Goal: Task Accomplishment & Management: Manage account settings

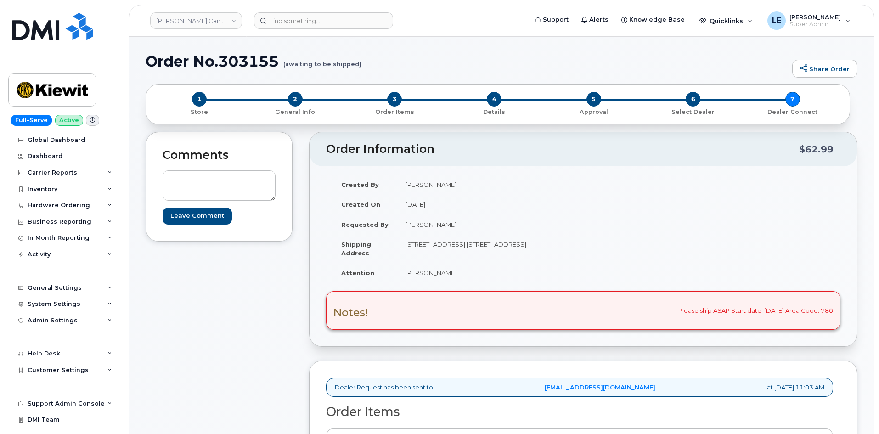
scroll to position [138, 0]
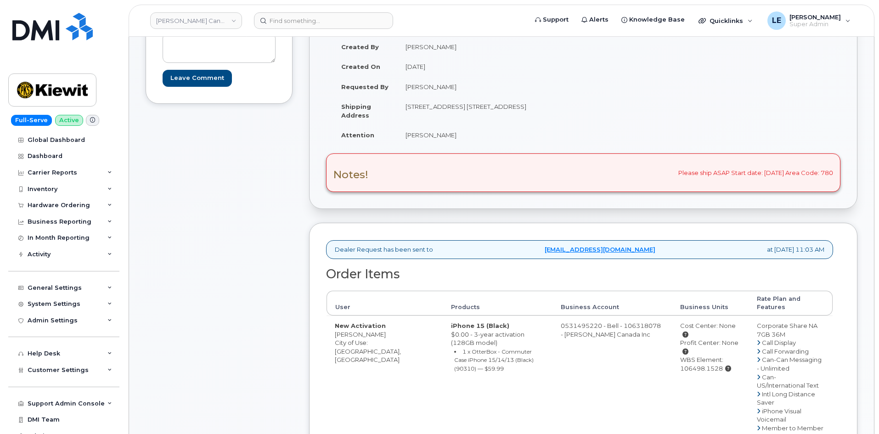
drag, startPoint x: 247, startPoint y: 375, endPoint x: 252, endPoint y: 378, distance: 5.8
click at [249, 371] on div "Comments Leave Comment" at bounding box center [219, 347] width 147 height 707
click at [797, 130] on div "Created By Aletha Pace Created On October 11, 2025 Requested By Mary Stein Ship…" at bounding box center [583, 95] width 514 height 117
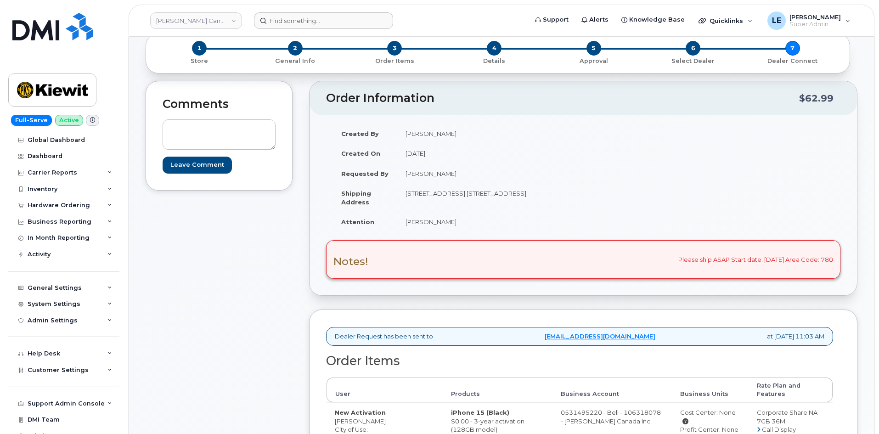
scroll to position [0, 0]
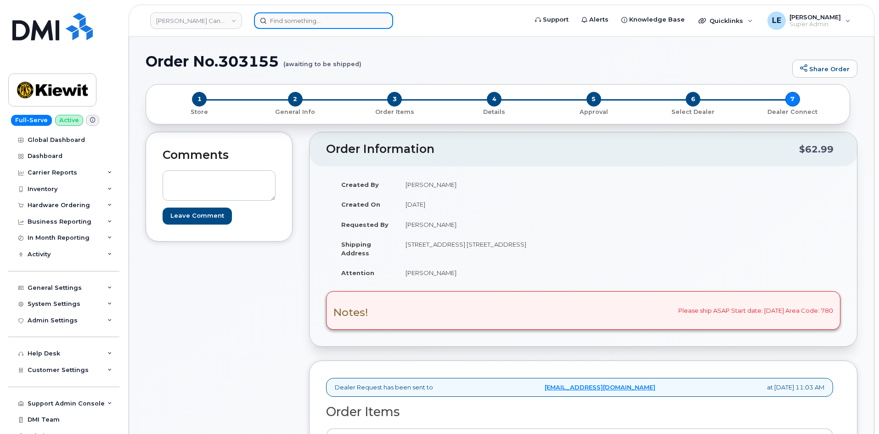
click at [301, 25] on input at bounding box center [323, 20] width 139 height 17
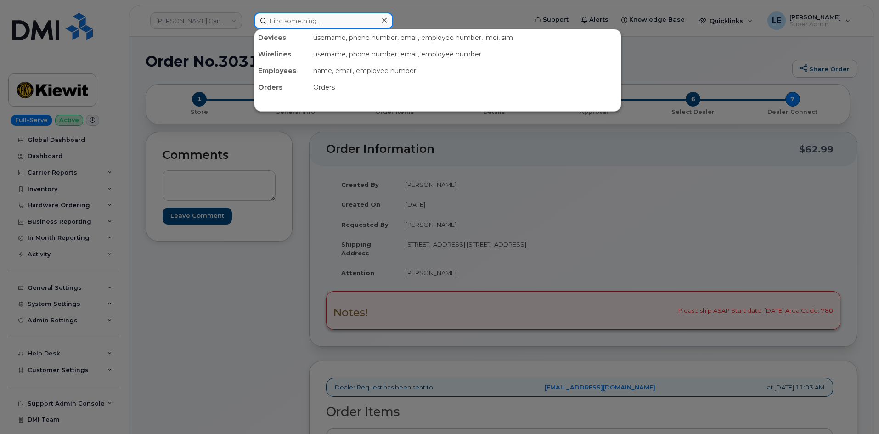
paste input "503-307-1273"
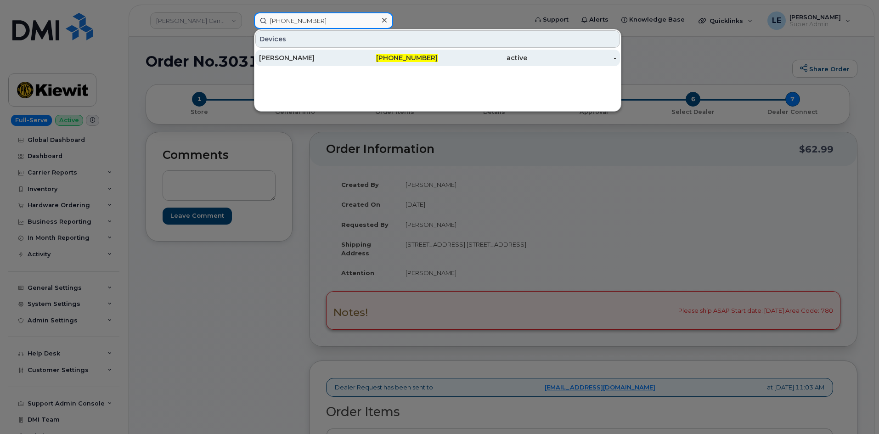
type input "503-307-1273"
click at [316, 61] on div "[PERSON_NAME]" at bounding box center [304, 57] width 90 height 9
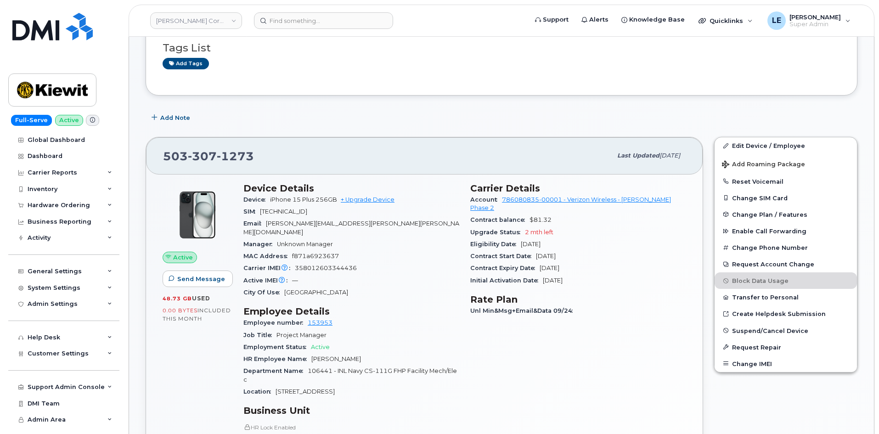
scroll to position [230, 0]
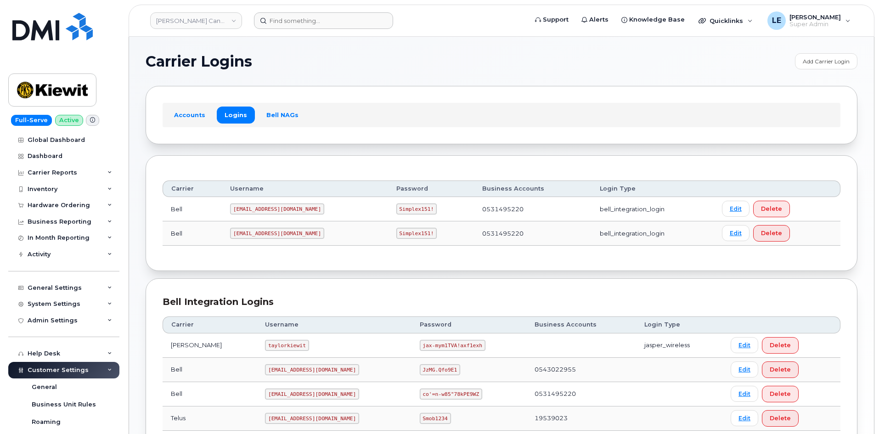
click at [328, 28] on header "Kiewit Canada Inc Support Alerts Knowledge Base Quicklinks Suspend / Cancel Dev…" at bounding box center [502, 21] width 746 height 32
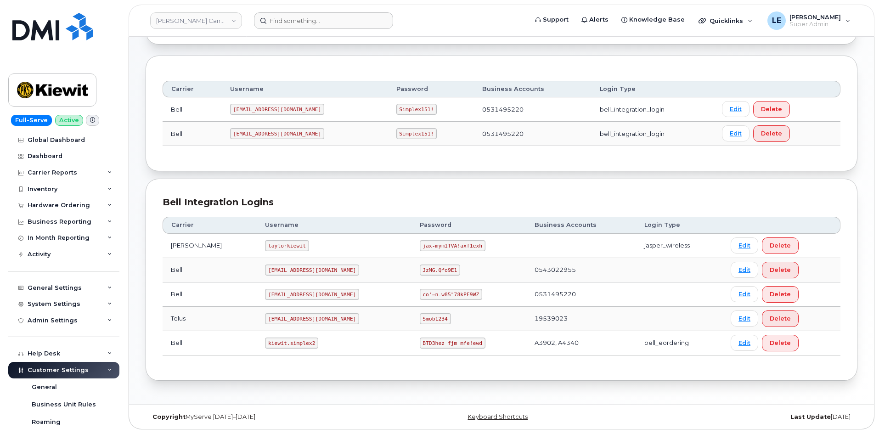
scroll to position [274, 0]
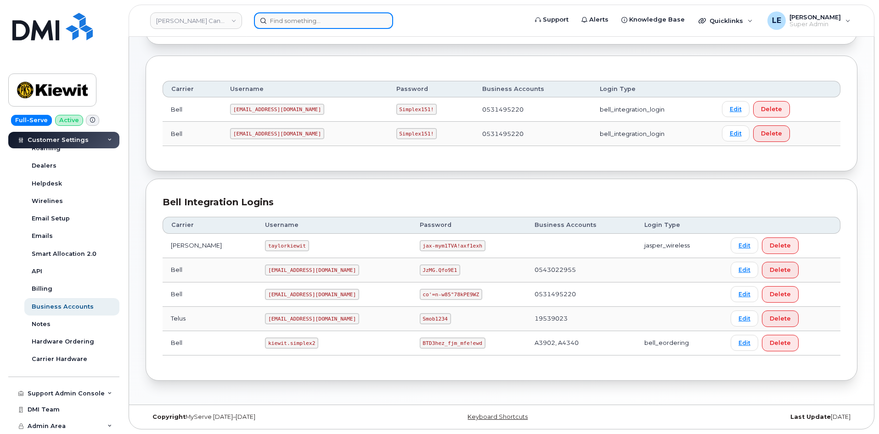
click at [328, 28] on input at bounding box center [323, 20] width 139 height 17
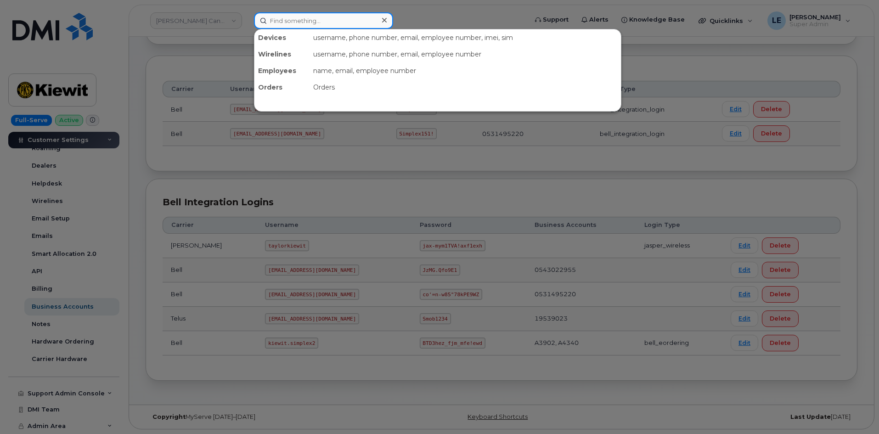
click at [331, 26] on input at bounding box center [323, 20] width 139 height 17
click at [329, 21] on input at bounding box center [323, 20] width 139 height 17
paste input "503-307-1273"
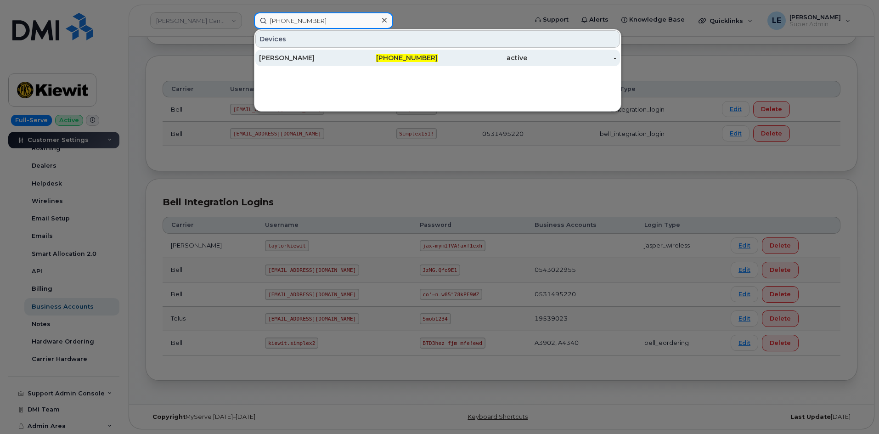
type input "503-307-1273"
click at [292, 51] on div "ERIC JOHANSON" at bounding box center [304, 58] width 90 height 17
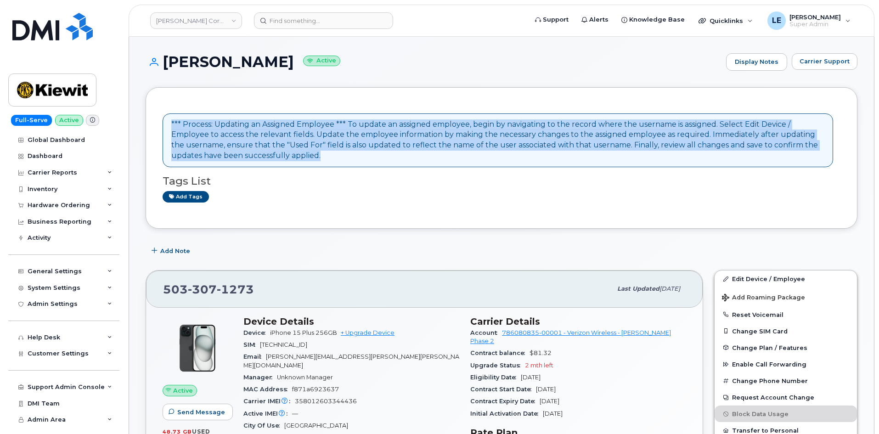
drag, startPoint x: 168, startPoint y: 123, endPoint x: 330, endPoint y: 156, distance: 165.1
click at [330, 156] on div "*** Process: Updating an Assigned Employee *** To update an assigned employee, …" at bounding box center [498, 140] width 671 height 54
click at [329, 156] on div "*** Process: Updating an Assigned Employee *** To update an assigned employee, …" at bounding box center [497, 140] width 653 height 42
drag, startPoint x: 328, startPoint y: 156, endPoint x: 158, endPoint y: 117, distance: 174.4
click at [158, 117] on div "*** Process: Updating an Assigned Employee *** To update an assigned employee, …" at bounding box center [502, 158] width 712 height 142
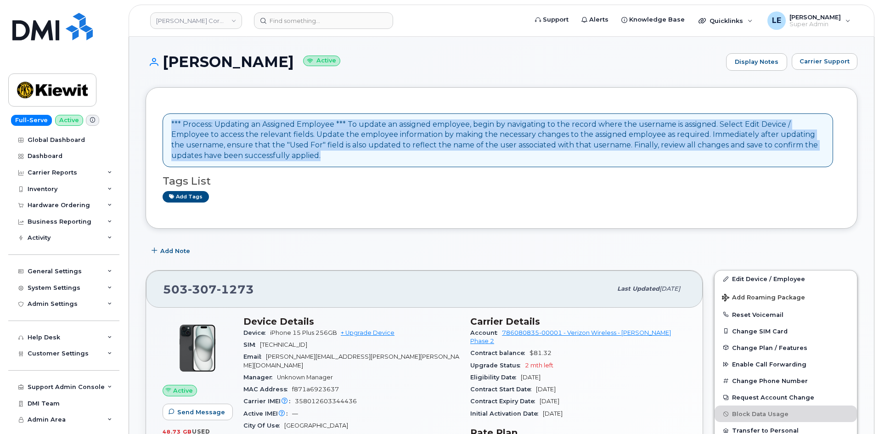
click at [158, 117] on div "*** Process: Updating an Assigned Employee *** To update an assigned employee, …" at bounding box center [502, 158] width 712 height 142
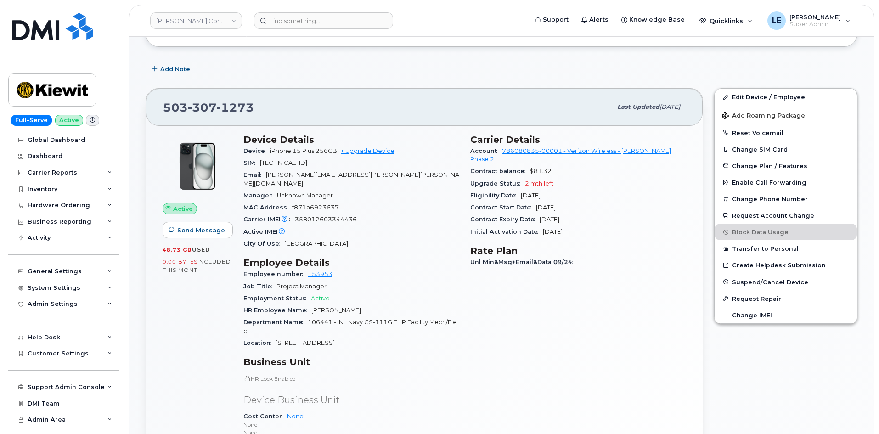
scroll to position [184, 0]
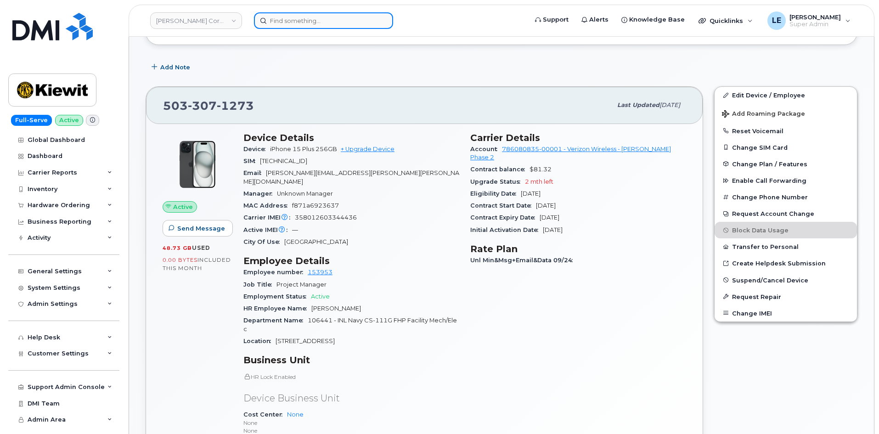
click at [292, 21] on input at bounding box center [323, 20] width 139 height 17
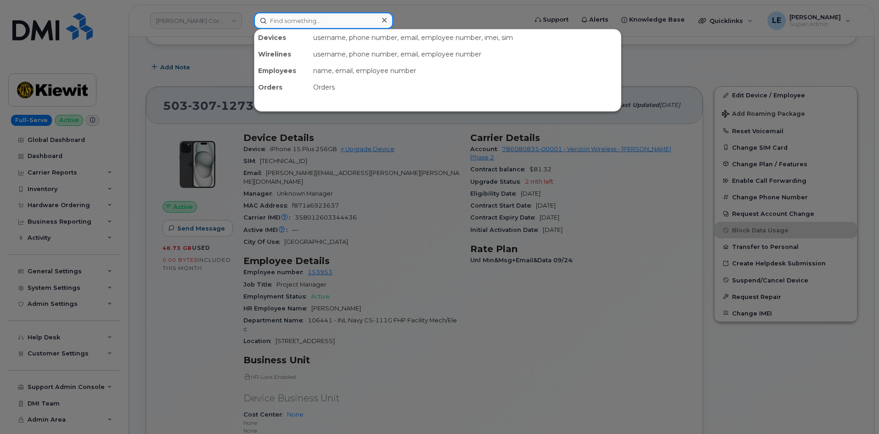
click at [292, 21] on input at bounding box center [323, 20] width 139 height 17
click at [201, 60] on div at bounding box center [439, 217] width 879 height 434
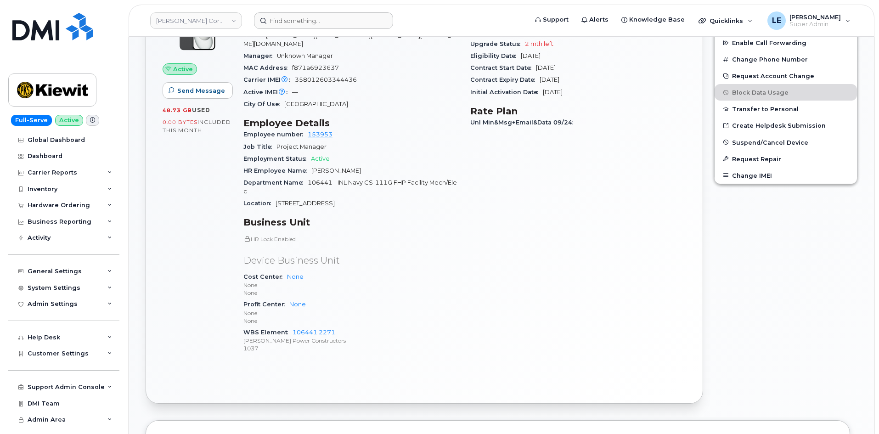
scroll to position [276, 0]
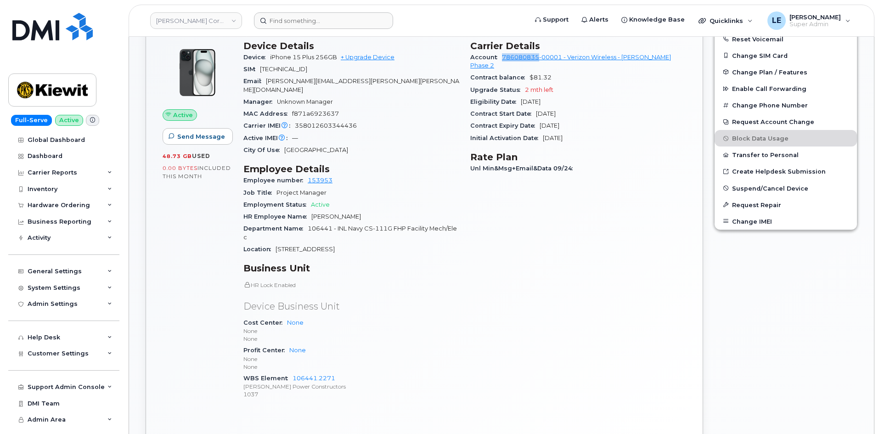
drag, startPoint x: 501, startPoint y: 57, endPoint x: 539, endPoint y: 58, distance: 38.1
click at [539, 58] on div "Account 786080835-00001 - Verizon Wireless - Kiewit Phase 2" at bounding box center [578, 61] width 216 height 21
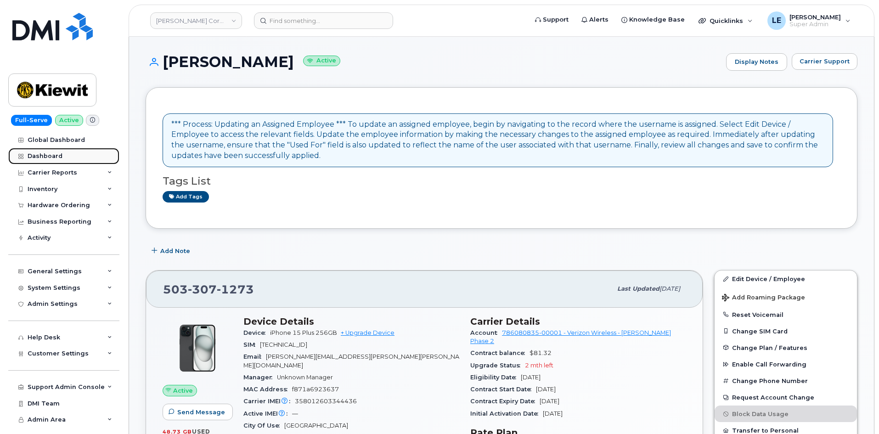
click at [53, 157] on div "Dashboard" at bounding box center [45, 155] width 35 height 7
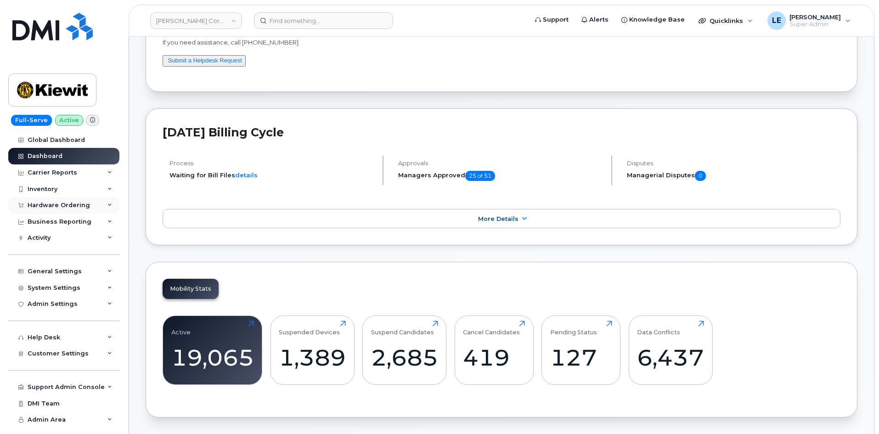
scroll to position [96, 0]
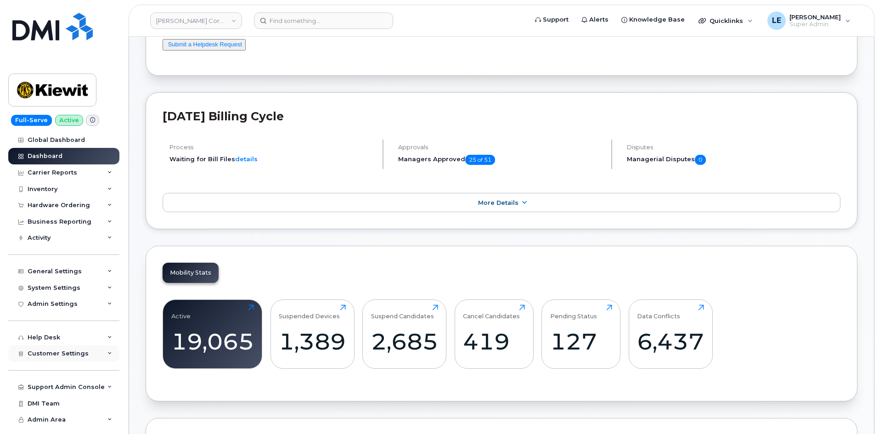
click at [51, 352] on span "Customer Settings" at bounding box center [58, 353] width 61 height 7
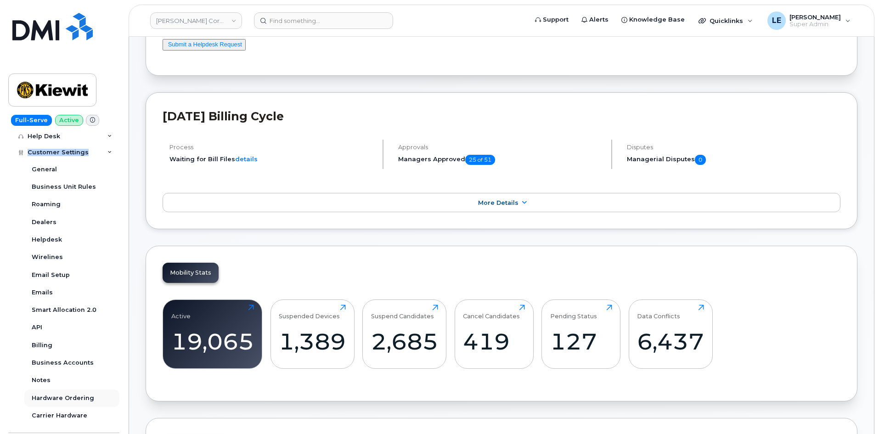
scroll to position [257, 0]
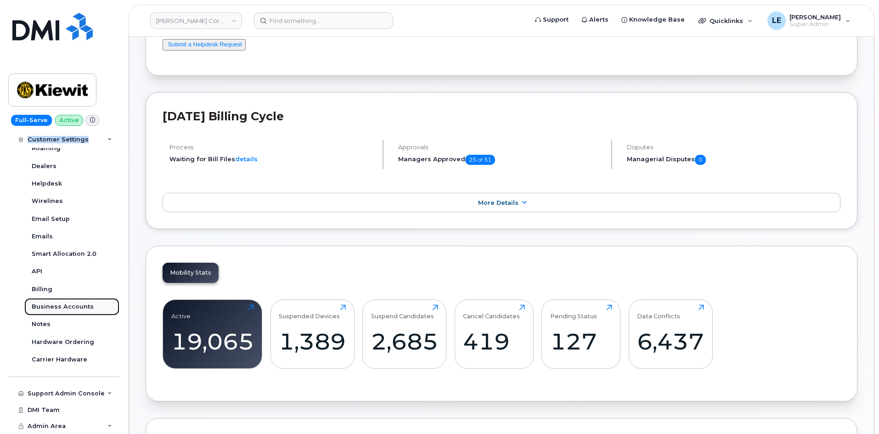
click at [67, 305] on div "Business Accounts" at bounding box center [63, 307] width 62 height 8
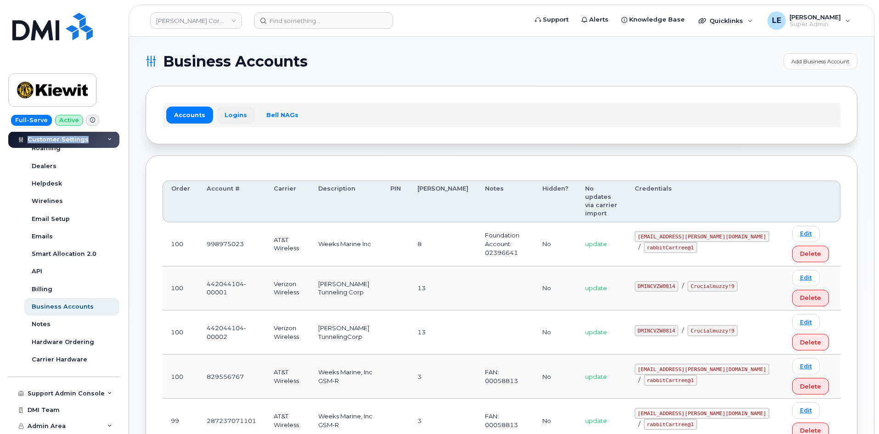
click at [227, 116] on link "Logins" at bounding box center [236, 115] width 38 height 17
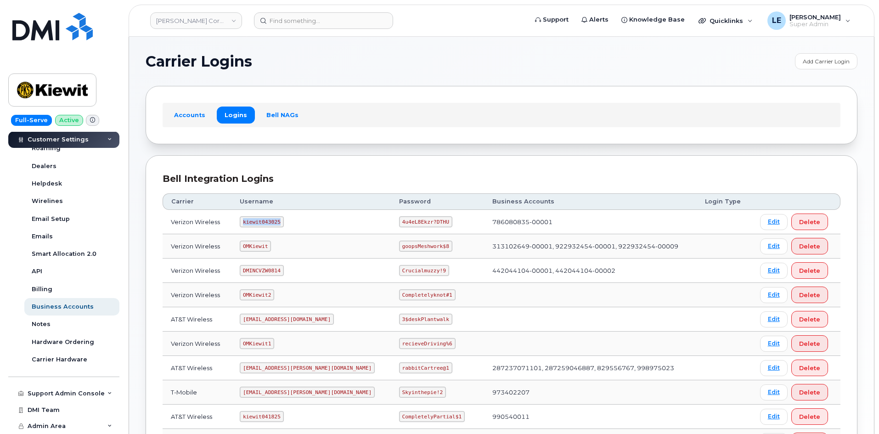
drag, startPoint x: 248, startPoint y: 221, endPoint x: 282, endPoint y: 221, distance: 33.5
click at [282, 221] on code "kiewit043025" at bounding box center [262, 221] width 44 height 11
copy code "kiewit043025"
drag, startPoint x: 373, startPoint y: 222, endPoint x: 415, endPoint y: 221, distance: 41.3
click at [415, 221] on code "4u4eL8Ekzr?DTHU" at bounding box center [425, 221] width 53 height 11
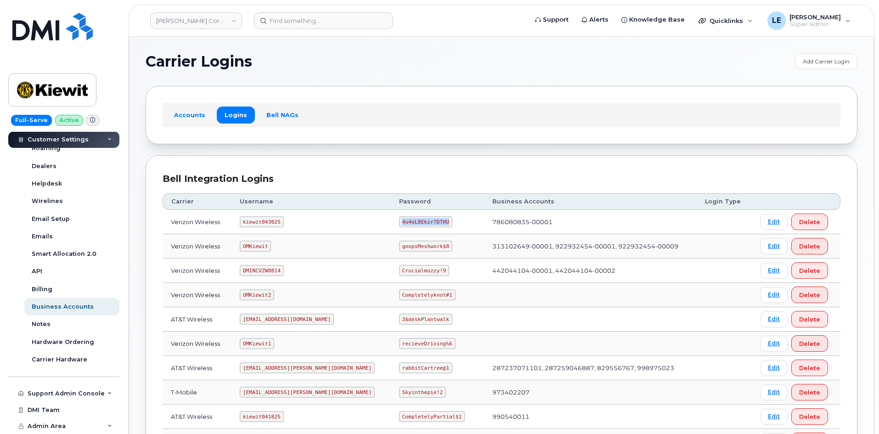
copy code "4u4eL8Ekzr?DTHU"
click at [283, 223] on code "kiewit043025" at bounding box center [262, 221] width 44 height 11
drag, startPoint x: 248, startPoint y: 222, endPoint x: 283, endPoint y: 221, distance: 34.9
click at [283, 221] on code "kiewit043025" at bounding box center [262, 221] width 44 height 11
copy code "kiewit043025"
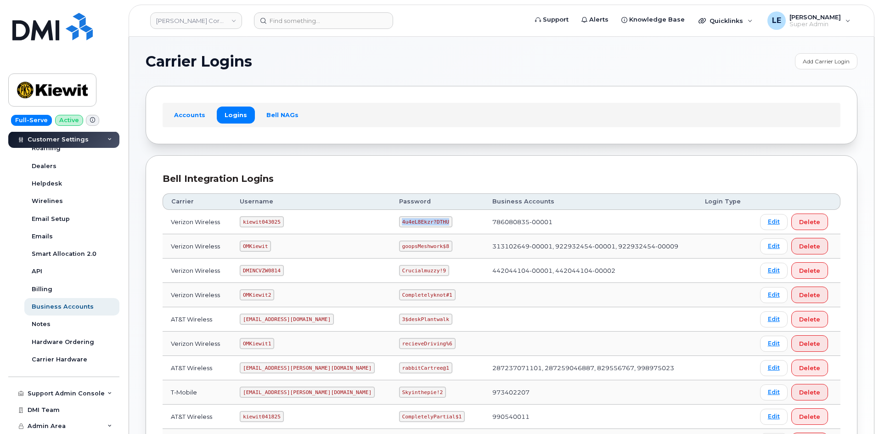
drag, startPoint x: 373, startPoint y: 221, endPoint x: 416, endPoint y: 223, distance: 42.3
click at [416, 223] on code "4u4eL8Ekzr?DTHU" at bounding box center [425, 221] width 53 height 11
copy code "4u4eL8Ekzr?DTHU"
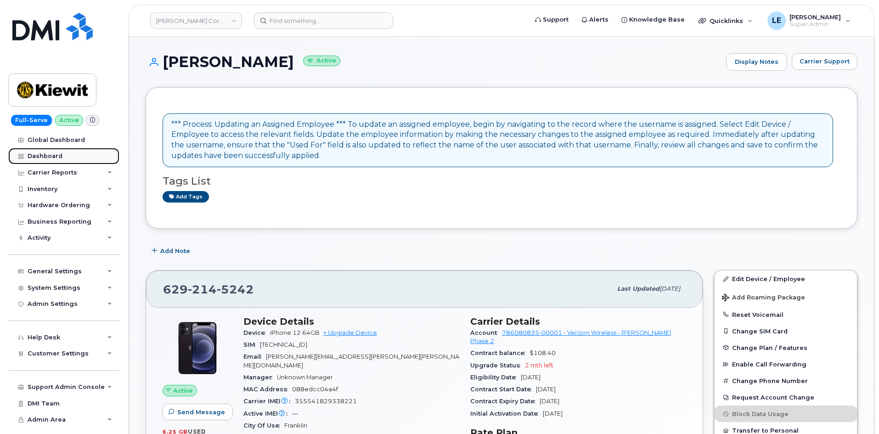
click at [63, 152] on link "Dashboard" at bounding box center [63, 156] width 111 height 17
click at [61, 203] on div "Hardware Ordering" at bounding box center [59, 205] width 62 height 7
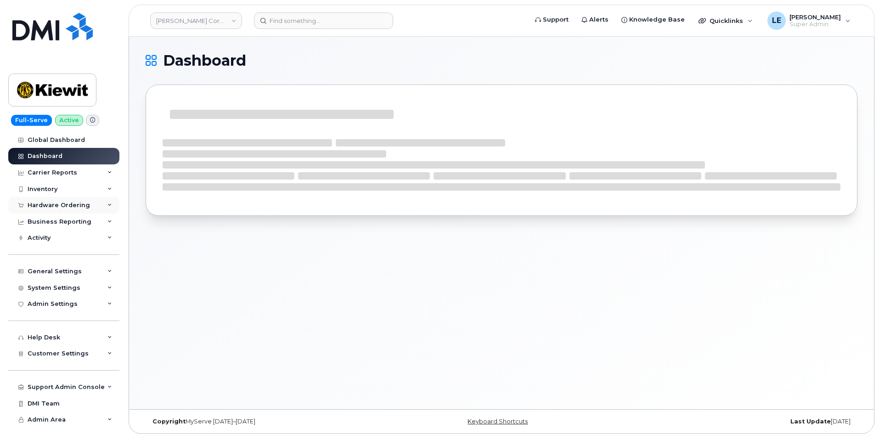
click at [69, 210] on div "Hardware Ordering" at bounding box center [63, 205] width 111 height 17
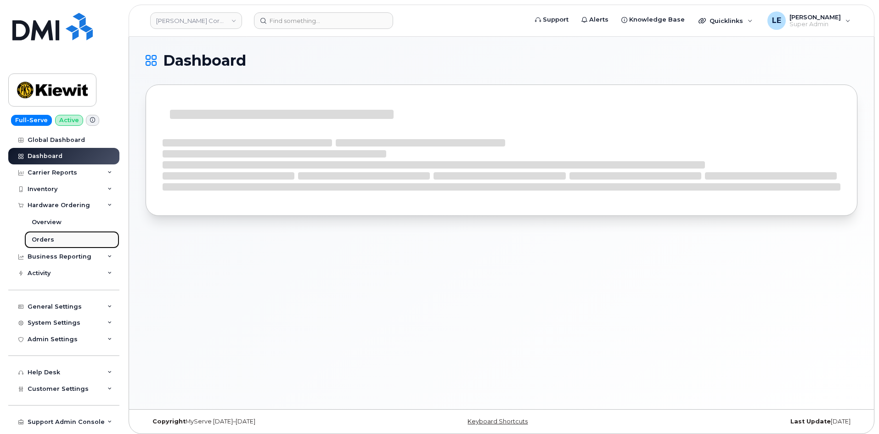
click at [68, 239] on link "Orders" at bounding box center [71, 239] width 95 height 17
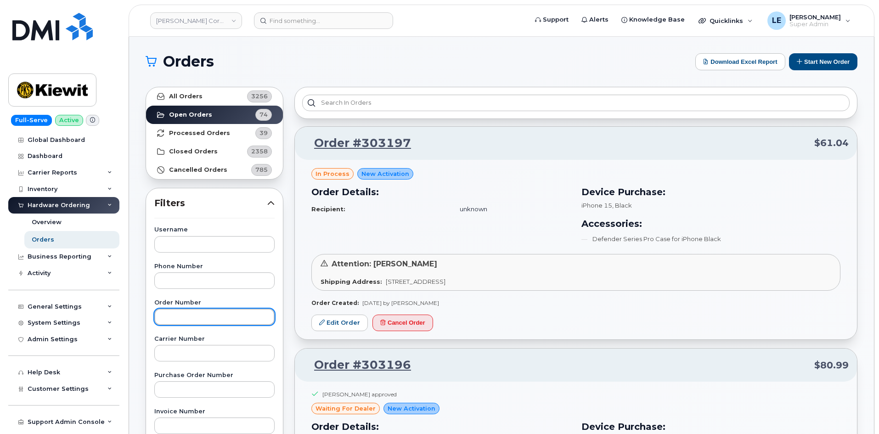
click at [188, 317] on input "text" at bounding box center [214, 317] width 120 height 17
paste input "302859"
type input "302859"
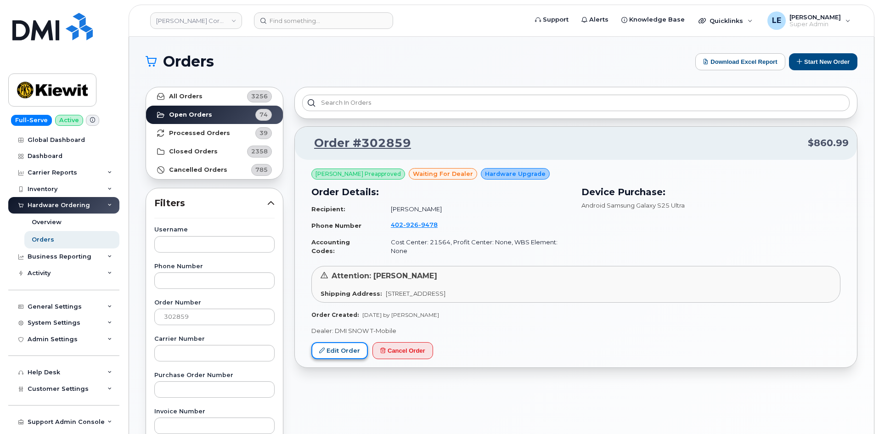
click at [349, 342] on link "Edit Order" at bounding box center [339, 350] width 56 height 17
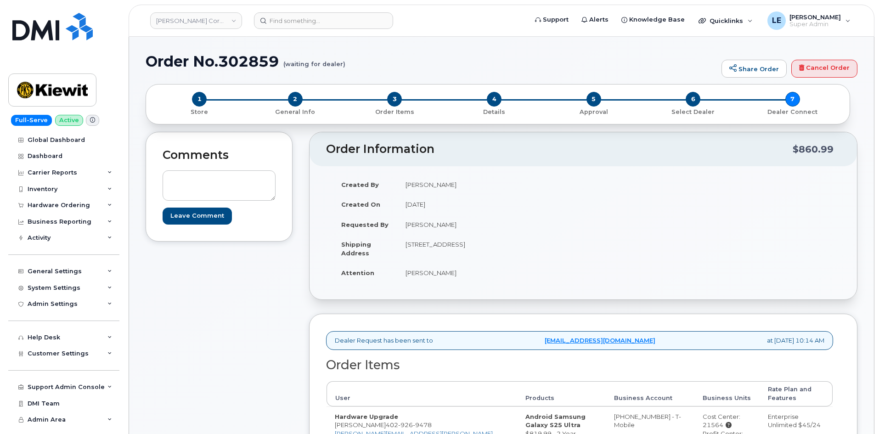
drag, startPoint x: 407, startPoint y: 226, endPoint x: 457, endPoint y: 224, distance: 50.1
click at [457, 224] on td "Daniel Buffington" at bounding box center [486, 224] width 179 height 20
click at [456, 231] on td "Daniel Buffington" at bounding box center [486, 224] width 179 height 20
drag, startPoint x: 406, startPoint y: 225, endPoint x: 461, endPoint y: 226, distance: 54.7
click at [461, 226] on td "Daniel Buffington" at bounding box center [486, 224] width 179 height 20
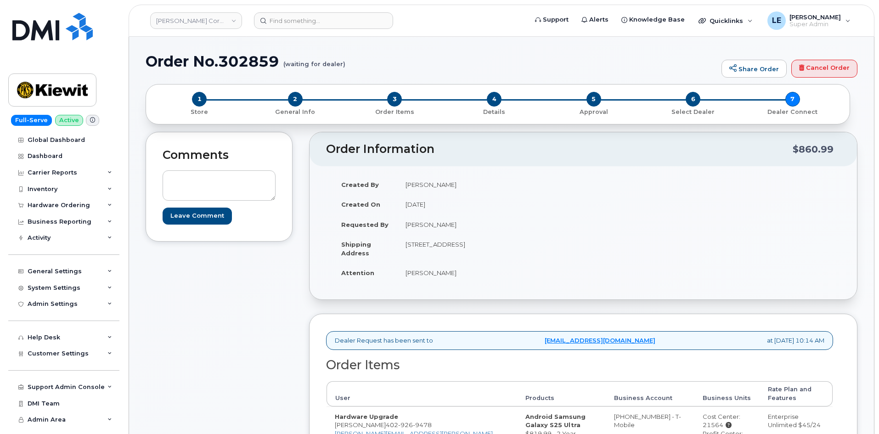
click at [461, 226] on td "Daniel Buffington" at bounding box center [486, 224] width 179 height 20
drag, startPoint x: 458, startPoint y: 226, endPoint x: 406, endPoint y: 227, distance: 51.9
click at [406, 227] on td "Daniel Buffington" at bounding box center [486, 224] width 179 height 20
drag, startPoint x: 407, startPoint y: 205, endPoint x: 455, endPoint y: 204, distance: 47.3
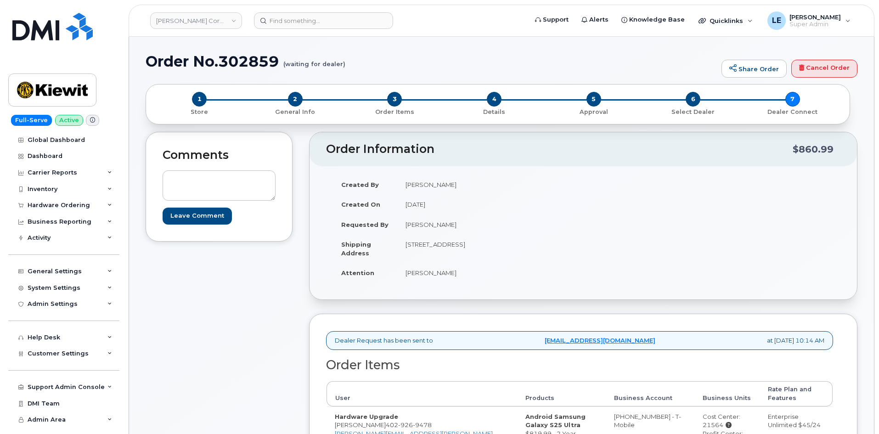
click at [455, 204] on td "October 8, 2025" at bounding box center [486, 204] width 179 height 20
drag, startPoint x: 406, startPoint y: 243, endPoint x: 460, endPoint y: 241, distance: 54.2
click at [460, 241] on td "[STREET_ADDRESS]" at bounding box center [486, 248] width 179 height 28
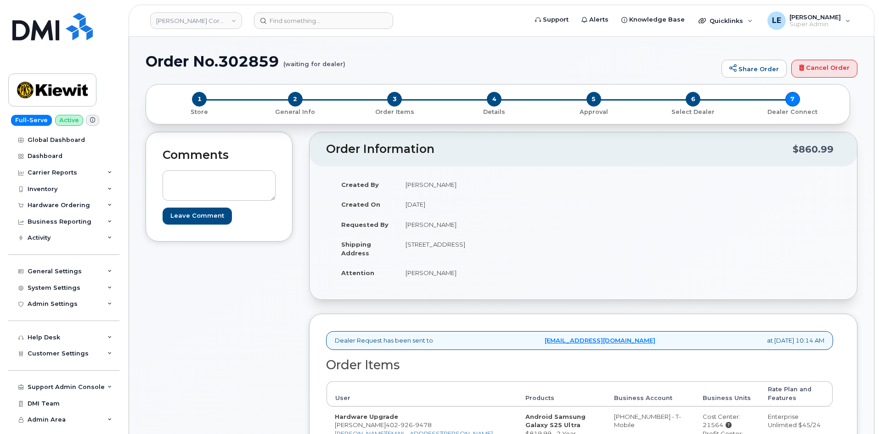
click at [160, 384] on div "Comments Leave Comment" at bounding box center [219, 355] width 147 height 446
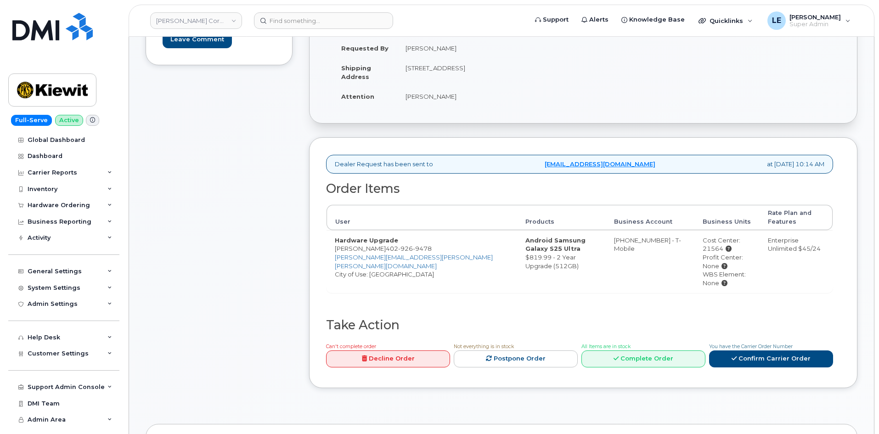
scroll to position [184, 0]
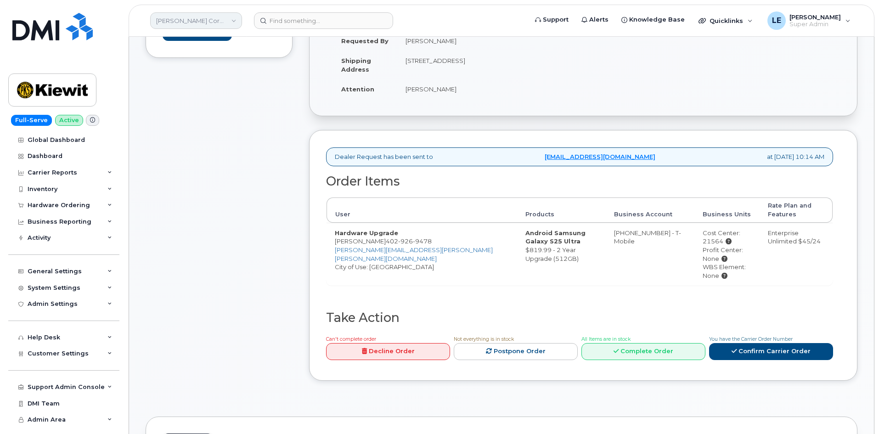
click at [204, 22] on link "[PERSON_NAME] Corporation" at bounding box center [196, 20] width 92 height 17
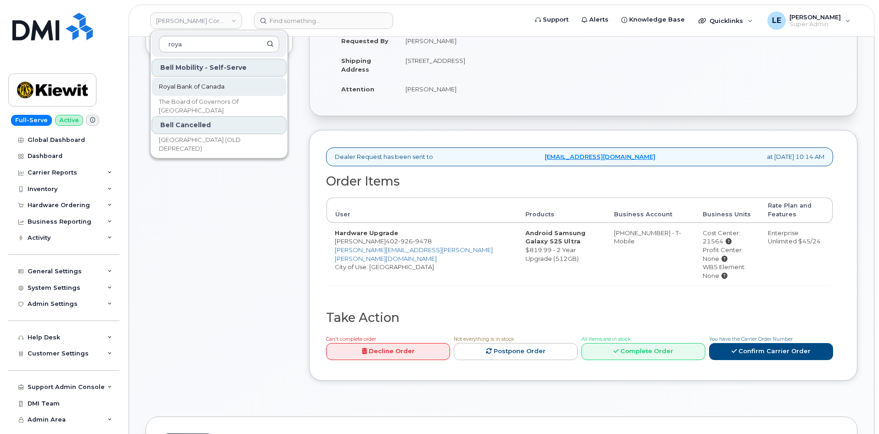
type input "roya"
click at [195, 83] on span "Royal Bank of Canada" at bounding box center [192, 86] width 66 height 9
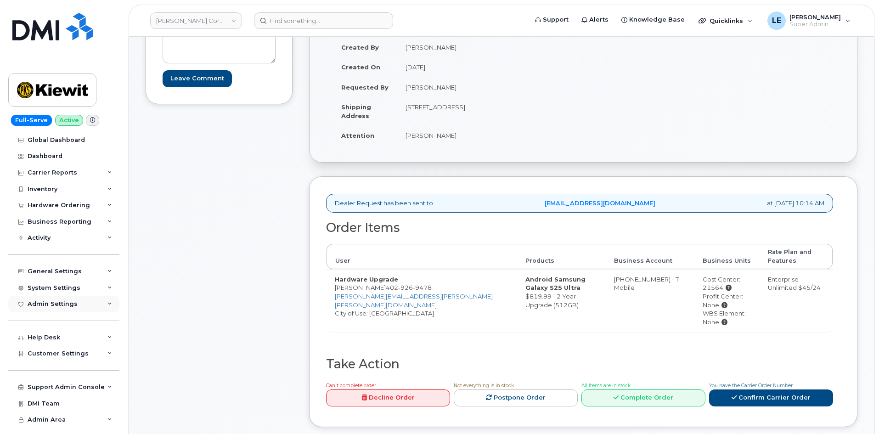
scroll to position [138, 0]
click at [59, 349] on div "Customer Settings" at bounding box center [63, 353] width 111 height 17
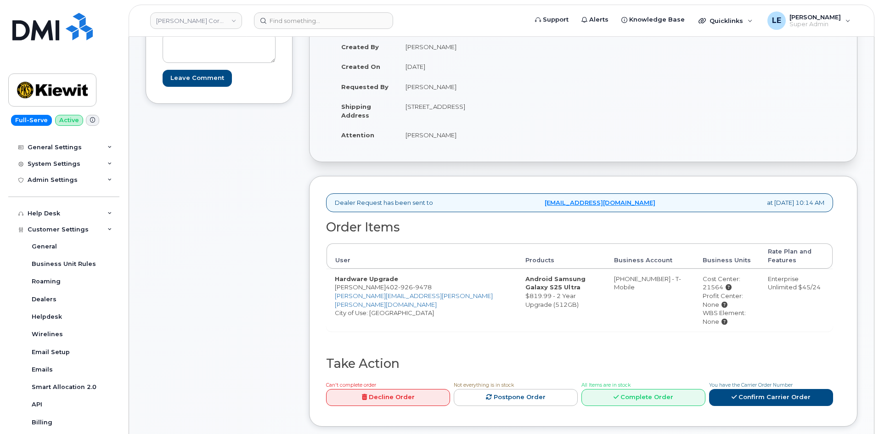
scroll to position [257, 0]
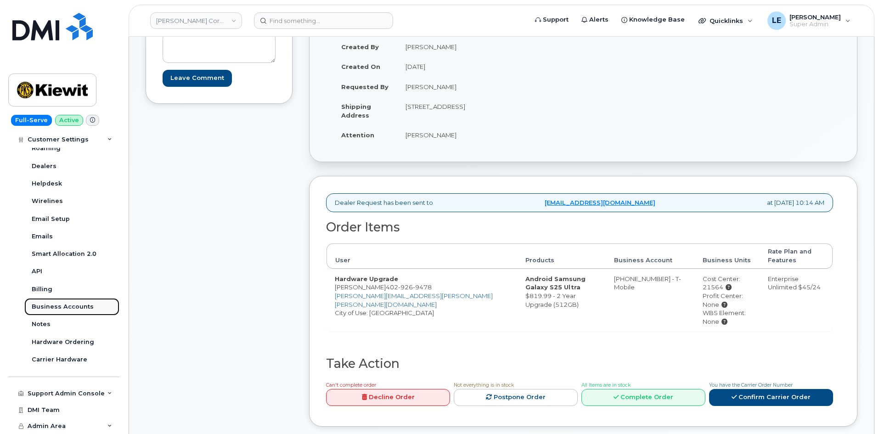
click at [70, 310] on div "Business Accounts" at bounding box center [63, 307] width 62 height 8
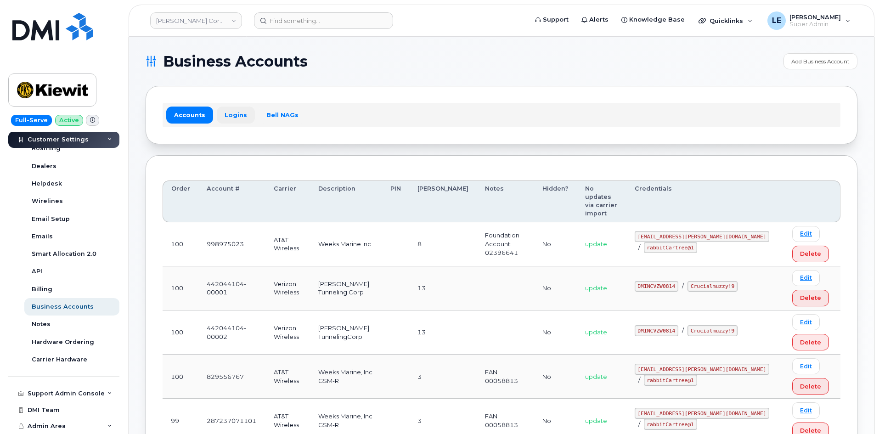
click at [231, 114] on link "Logins" at bounding box center [236, 115] width 38 height 17
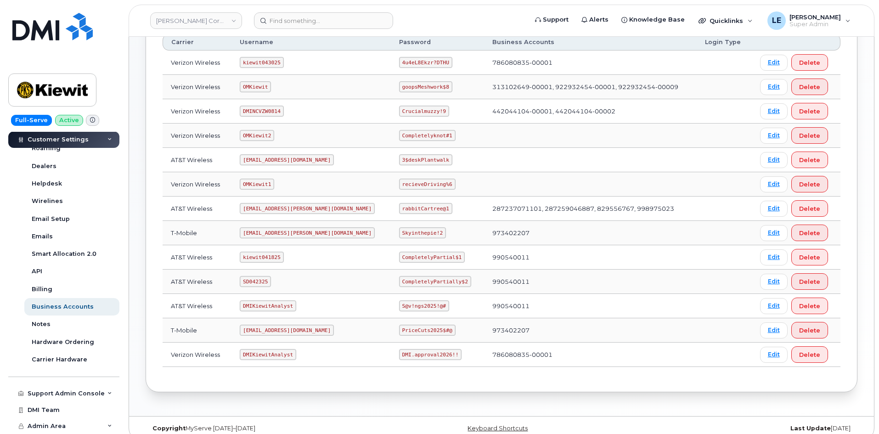
scroll to position [171, 0]
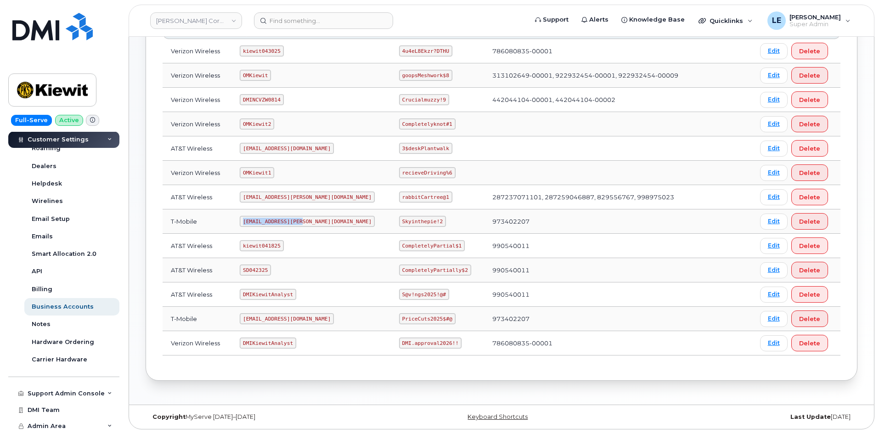
drag, startPoint x: 248, startPoint y: 222, endPoint x: 302, endPoint y: 223, distance: 53.3
click at [302, 223] on code "ms-kiewit@dminc.com" at bounding box center [307, 221] width 135 height 11
copy code "ms-kiewit@dminc.com"
drag, startPoint x: 373, startPoint y: 220, endPoint x: 409, endPoint y: 222, distance: 36.3
click at [409, 222] on code "Skyinthepie!2" at bounding box center [422, 221] width 47 height 11
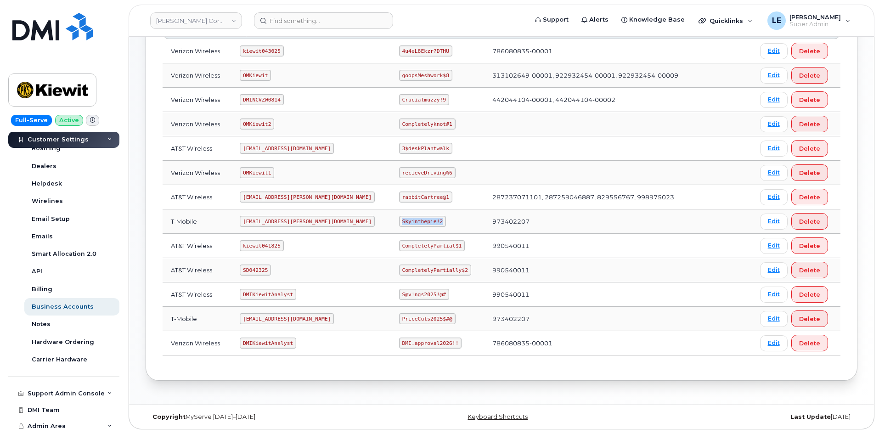
copy code "Skyinthepie!2"
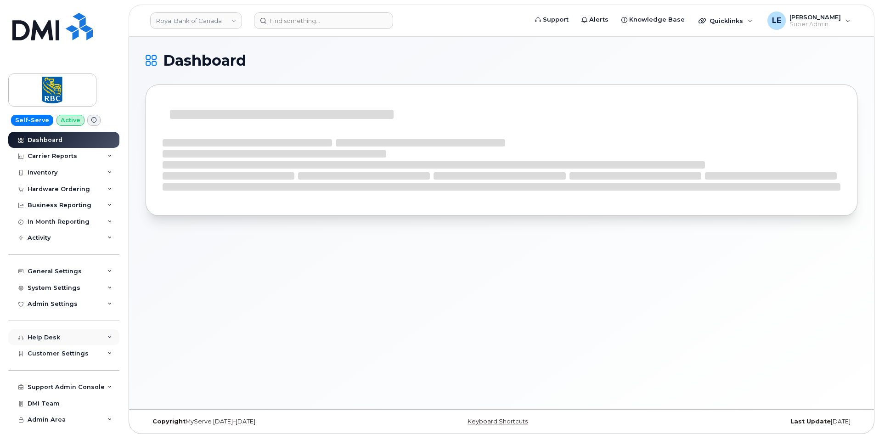
click at [84, 336] on div "Help Desk" at bounding box center [63, 337] width 111 height 17
click at [52, 358] on div "Customer Settings" at bounding box center [63, 353] width 111 height 17
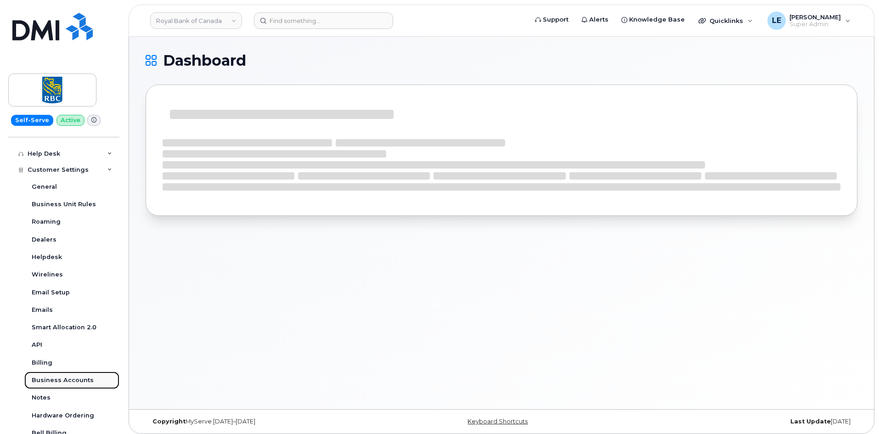
click at [70, 376] on link "Business Accounts" at bounding box center [71, 380] width 95 height 17
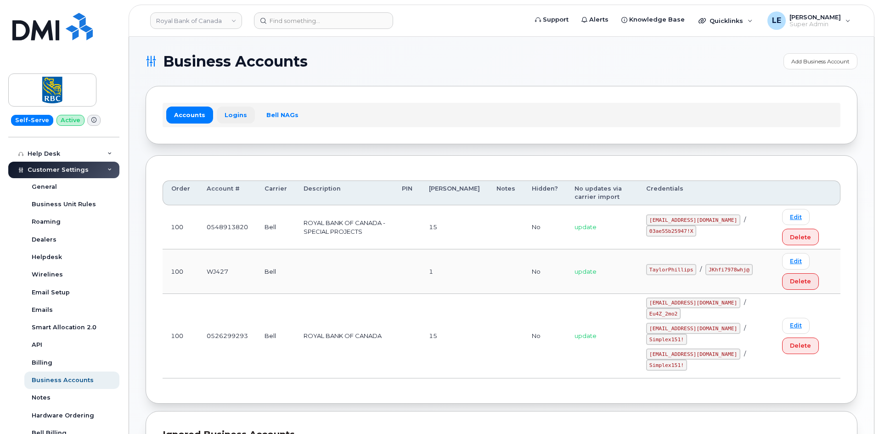
click at [235, 116] on link "Logins" at bounding box center [236, 115] width 38 height 17
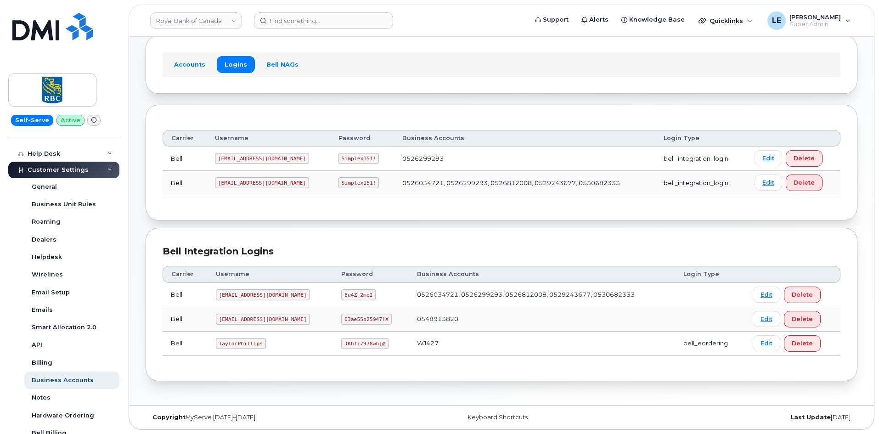
scroll to position [51, 0]
drag, startPoint x: 220, startPoint y: 344, endPoint x: 259, endPoint y: 343, distance: 39.1
click at [259, 343] on code "TaylorPhillips" at bounding box center [241, 343] width 50 height 11
copy code "TaylorPhillips"
drag, startPoint x: 323, startPoint y: 344, endPoint x: 360, endPoint y: 342, distance: 36.8
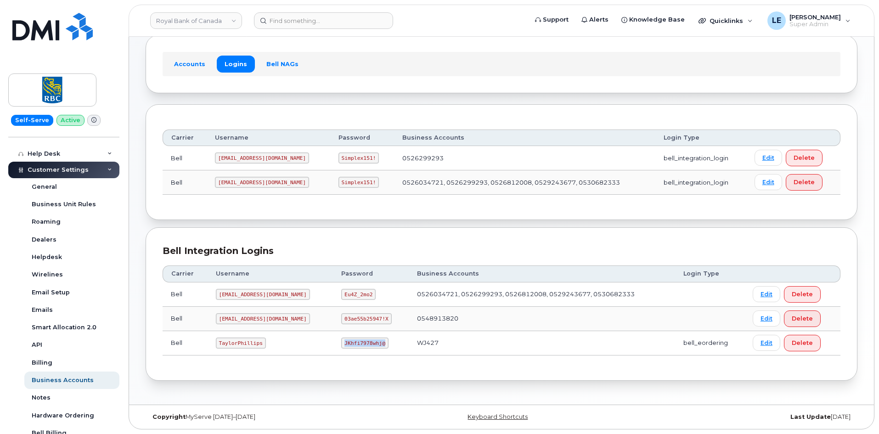
click at [360, 342] on code "JKhfi7978whj@" at bounding box center [364, 343] width 47 height 11
copy code "JKhfi7978whj@"
drag, startPoint x: 219, startPoint y: 342, endPoint x: 258, endPoint y: 344, distance: 38.7
click at [258, 344] on code "TaylorPhillips" at bounding box center [241, 343] width 50 height 11
copy code "TaylorPhillips"
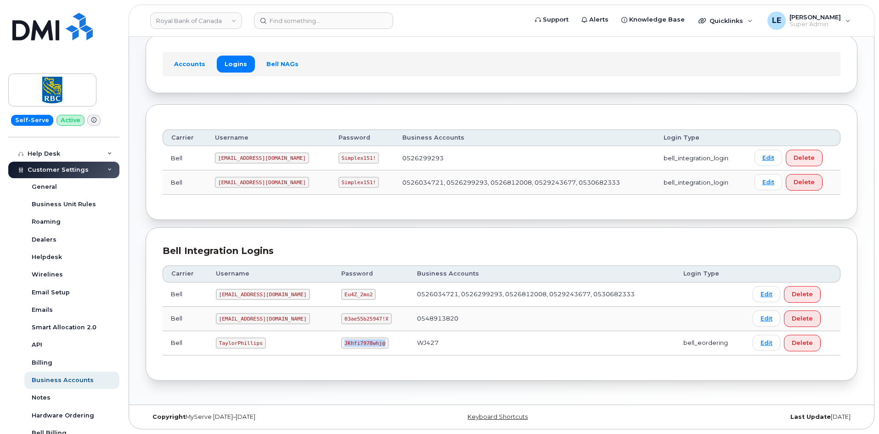
drag, startPoint x: 322, startPoint y: 343, endPoint x: 358, endPoint y: 342, distance: 35.8
click at [358, 342] on code "JKhfi7978whj@" at bounding box center [364, 343] width 47 height 11
copy code "JKhfi7978whj@"
drag, startPoint x: 220, startPoint y: 342, endPoint x: 259, endPoint y: 342, distance: 38.6
click at [259, 342] on code "TaylorPhillips" at bounding box center [241, 343] width 50 height 11
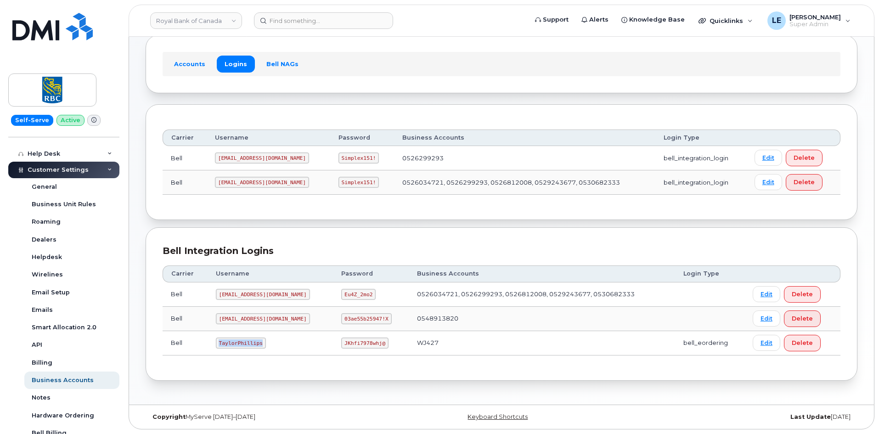
copy code "TaylorPhillips"
drag, startPoint x: 213, startPoint y: 24, endPoint x: 253, endPoint y: 24, distance: 40.0
click at [211, 25] on link "Royal Bank of Canada" at bounding box center [196, 20] width 92 height 17
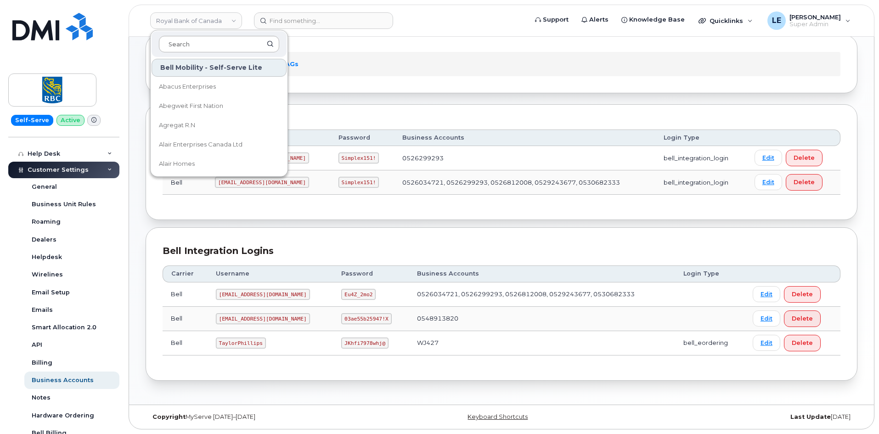
click at [216, 44] on input at bounding box center [219, 44] width 120 height 17
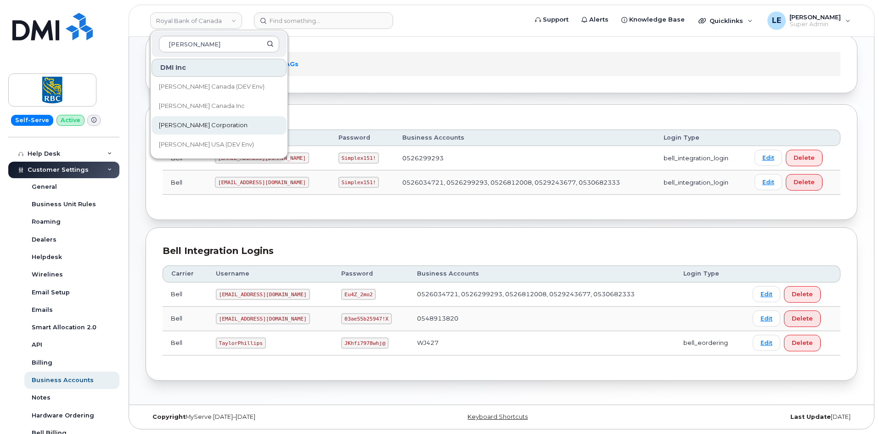
type input "[PERSON_NAME]"
click at [208, 122] on span "[PERSON_NAME] Corporation" at bounding box center [203, 125] width 89 height 9
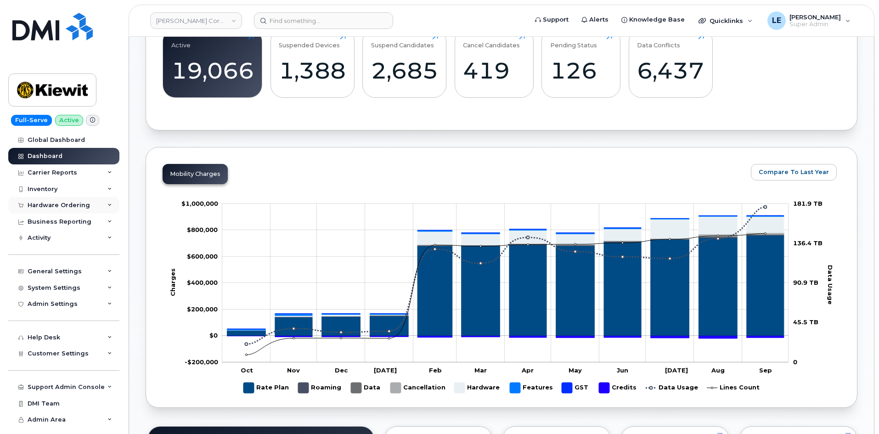
scroll to position [276, 0]
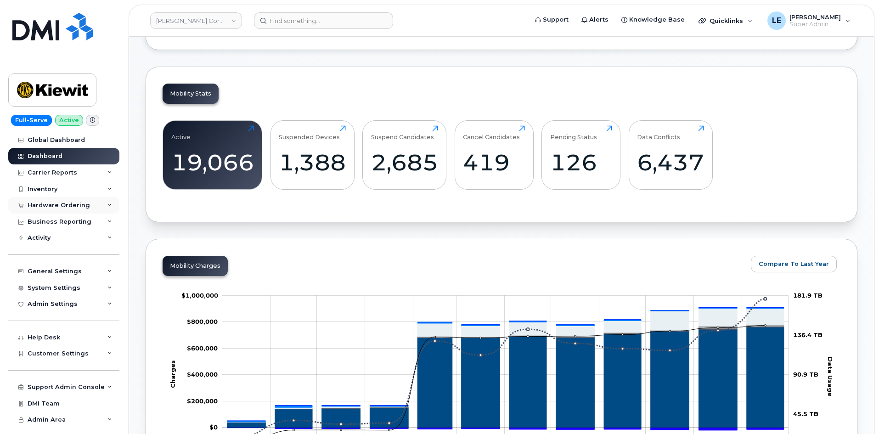
click at [66, 203] on div "Hardware Ordering" at bounding box center [59, 205] width 62 height 7
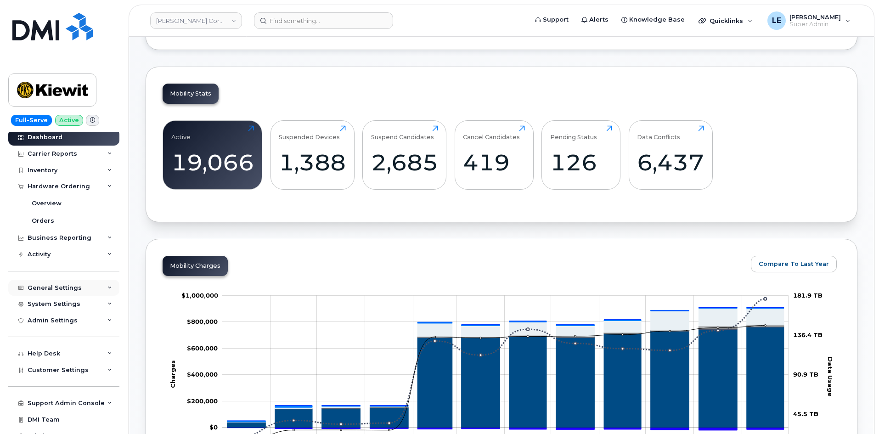
scroll to position [28, 0]
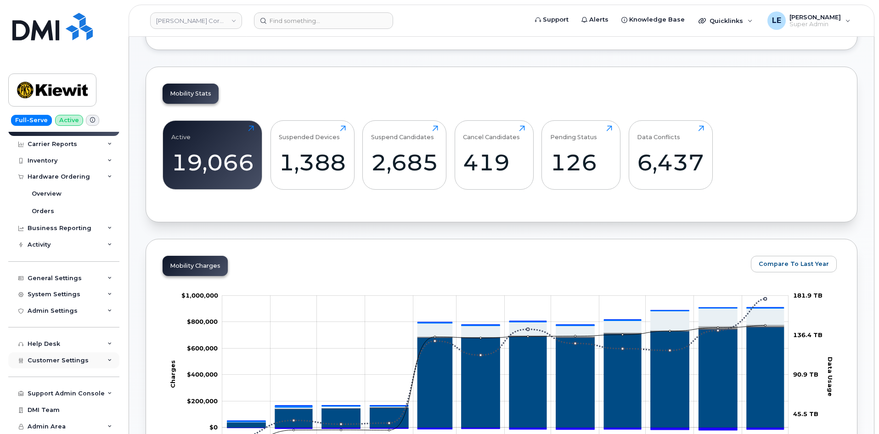
click at [51, 359] on span "Customer Settings" at bounding box center [58, 360] width 61 height 7
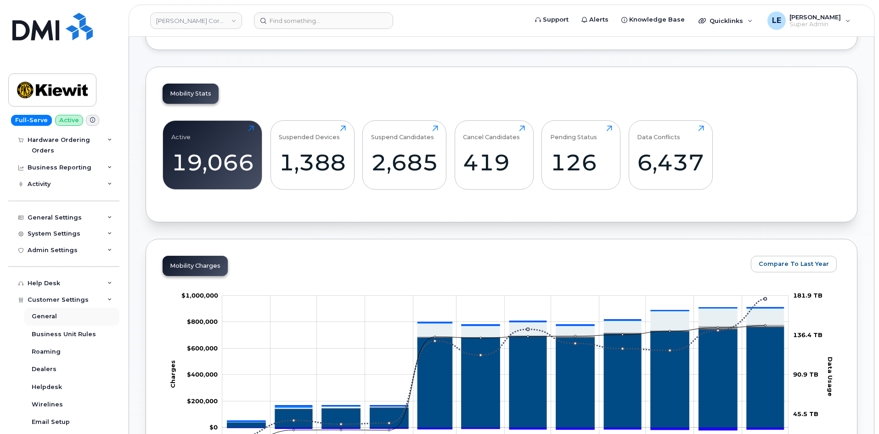
scroll to position [212, 0]
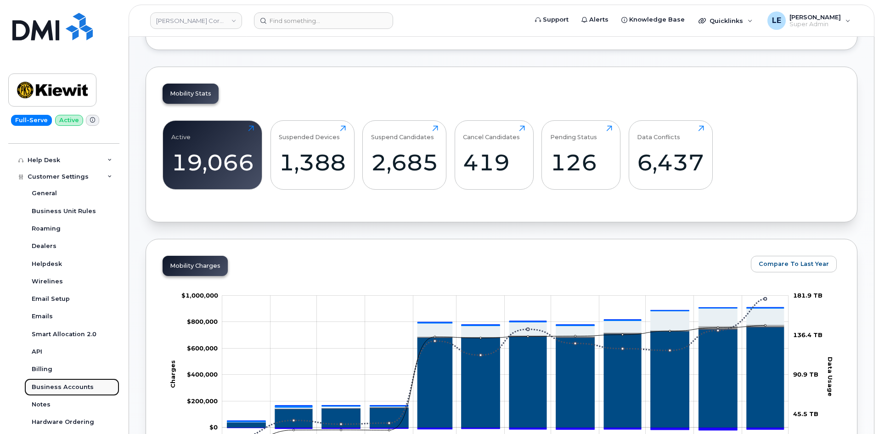
click at [59, 378] on link "Business Accounts" at bounding box center [71, 386] width 95 height 17
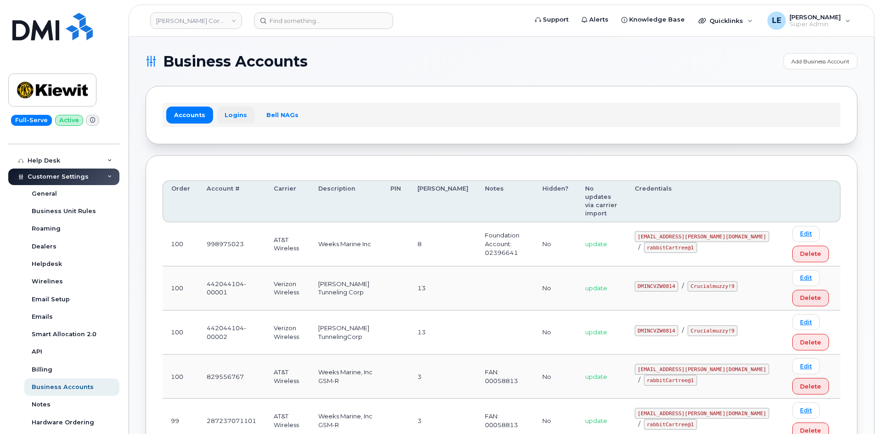
click at [226, 115] on link "Logins" at bounding box center [236, 115] width 38 height 17
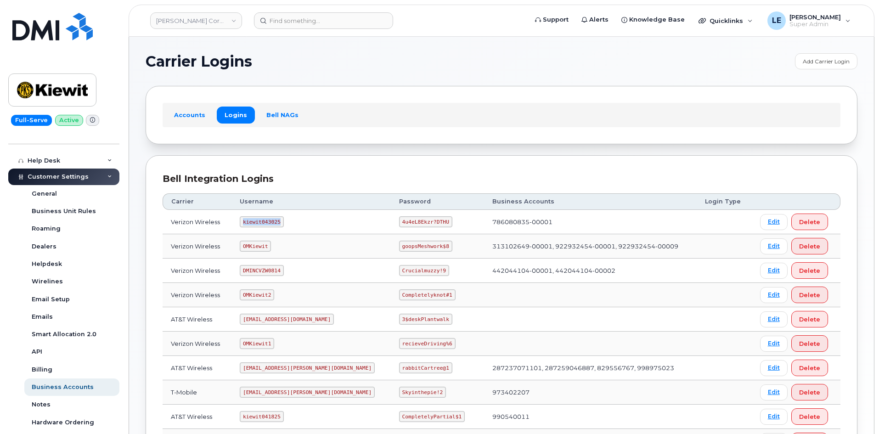
drag, startPoint x: 249, startPoint y: 222, endPoint x: 282, endPoint y: 221, distance: 32.6
click at [282, 221] on code "kiewit043025" at bounding box center [262, 221] width 44 height 11
copy code "kiewit043025"
drag, startPoint x: 373, startPoint y: 224, endPoint x: 415, endPoint y: 221, distance: 41.4
click at [415, 221] on code "4u4eL8Ekzr?DTHU" at bounding box center [425, 221] width 53 height 11
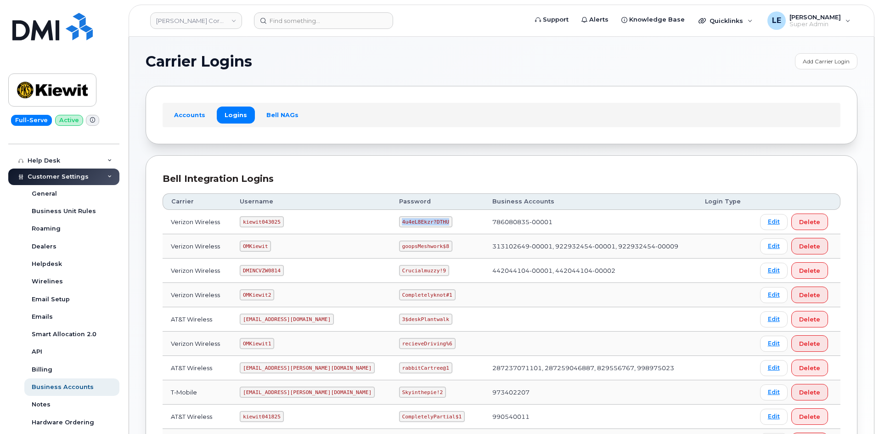
copy code "4u4eL8Ekzr?DTHU"
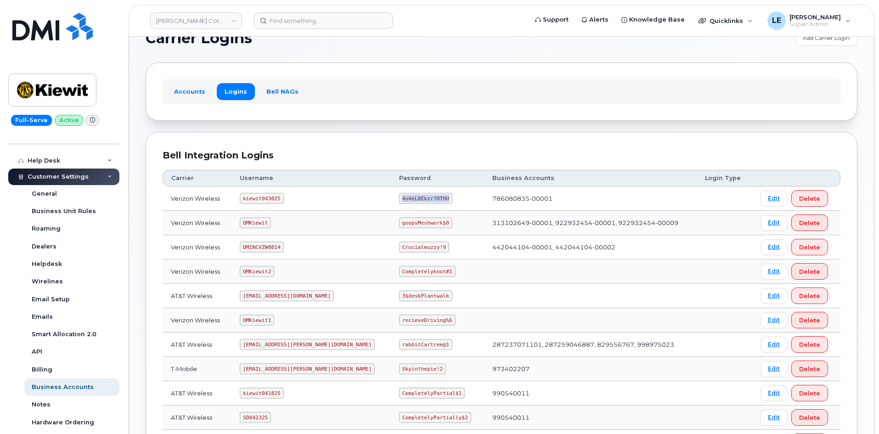
scroll to position [46, 0]
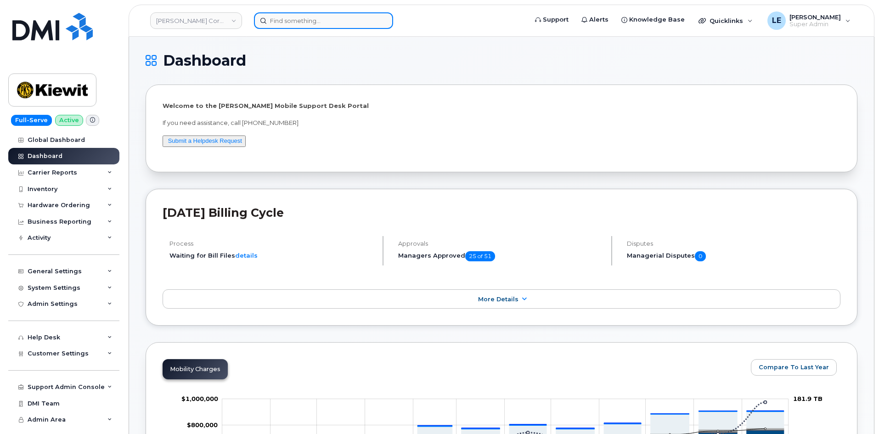
click at [275, 19] on input at bounding box center [323, 20] width 139 height 17
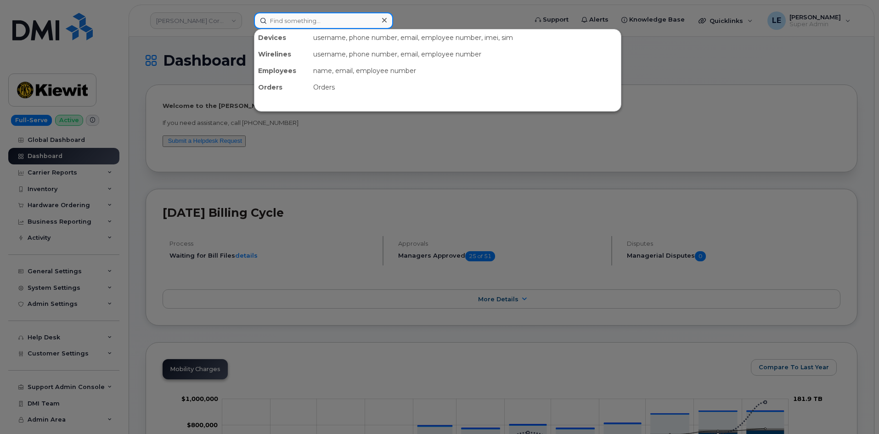
paste input "[PERSON_NAME][EMAIL_ADDRESS][PERSON_NAME][PERSON_NAME][DOMAIN_NAME]"
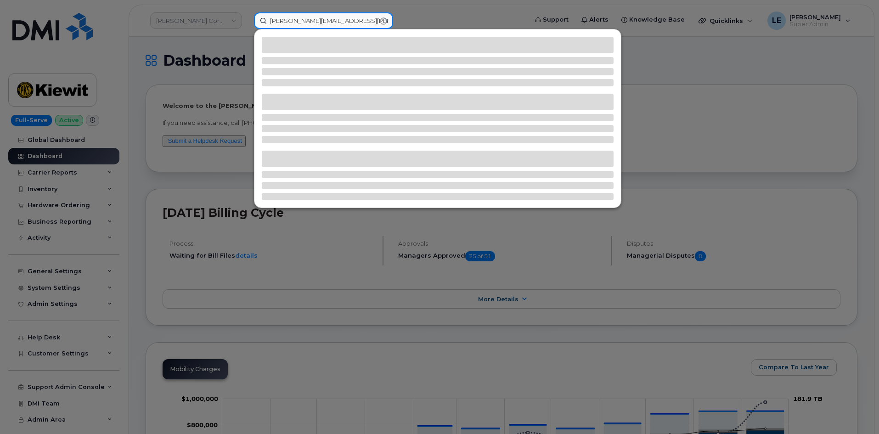
type input "[PERSON_NAME][EMAIL_ADDRESS][PERSON_NAME][PERSON_NAME][DOMAIN_NAME]"
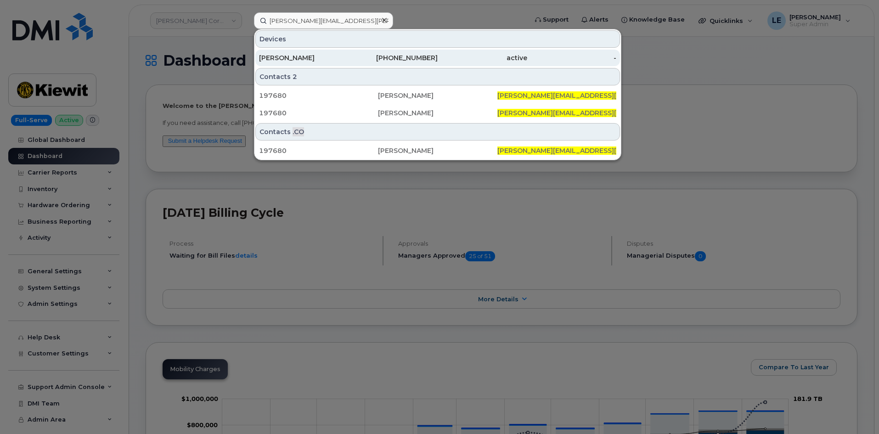
click at [295, 59] on div "[PERSON_NAME]" at bounding box center [304, 57] width 90 height 9
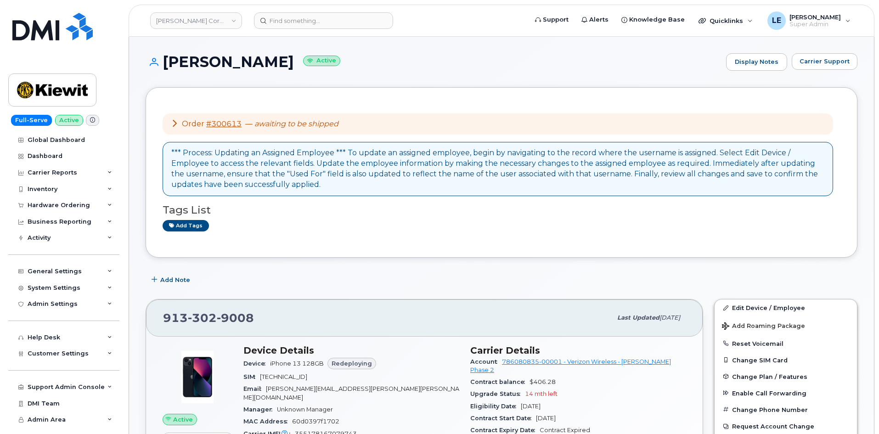
click at [173, 125] on icon at bounding box center [174, 122] width 7 height 7
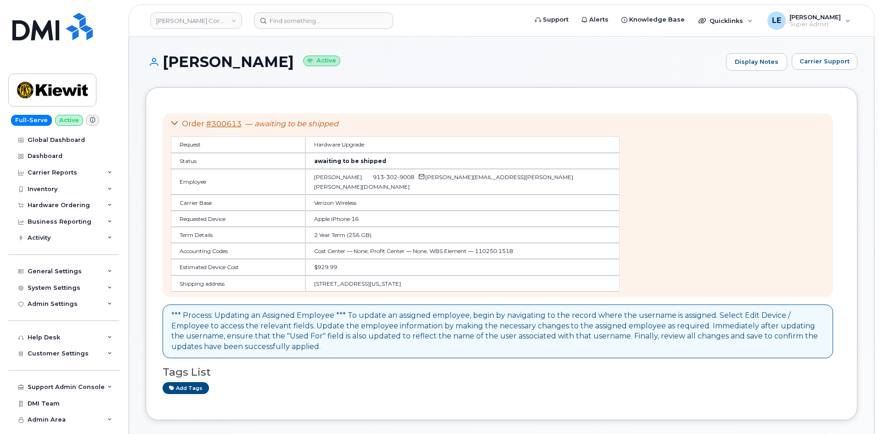
click at [173, 124] on icon at bounding box center [174, 122] width 7 height 7
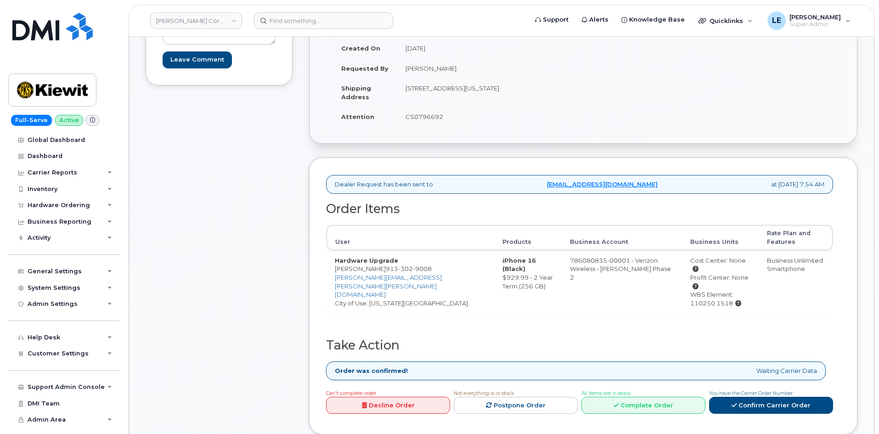
scroll to position [184, 0]
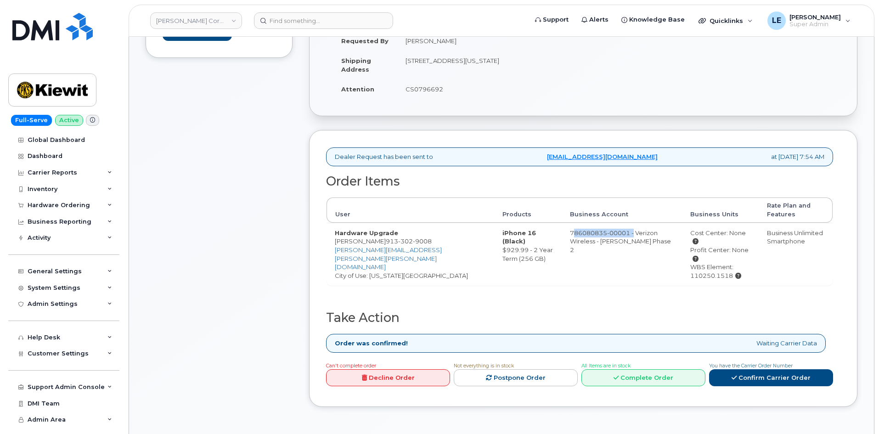
drag, startPoint x: 527, startPoint y: 225, endPoint x: 587, endPoint y: 225, distance: 60.6
click at [587, 225] on td "786080835-00001 - Verizon Wireless - [PERSON_NAME] Phase 2" at bounding box center [622, 254] width 120 height 62
click at [587, 226] on td "786080835-00001 - Verizon Wireless - [PERSON_NAME] Phase 2" at bounding box center [622, 254] width 120 height 62
